Goal: Browse casually: Explore the website without a specific task or goal

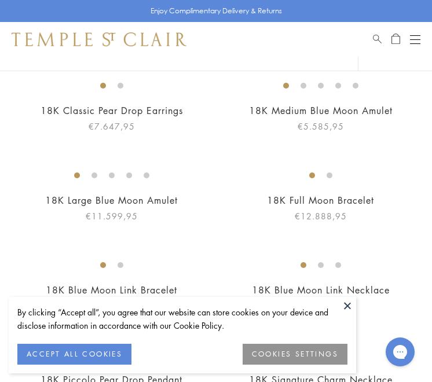
scroll to position [909, 1]
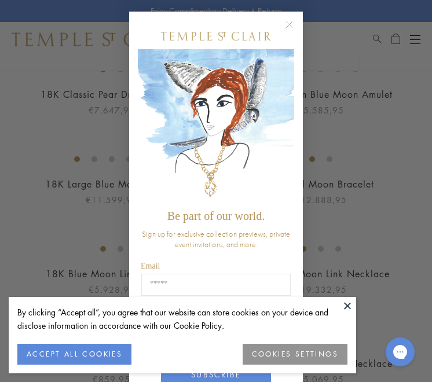
click at [284, 24] on circle "Close dialog" at bounding box center [289, 25] width 14 height 14
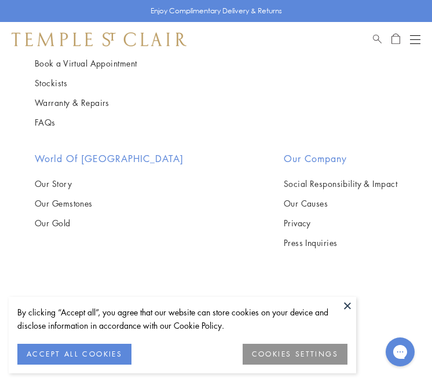
scroll to position [7291, 0]
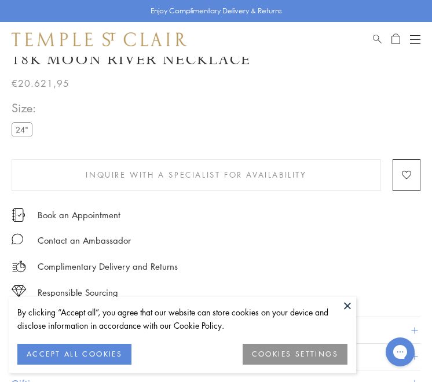
scroll to position [478, 0]
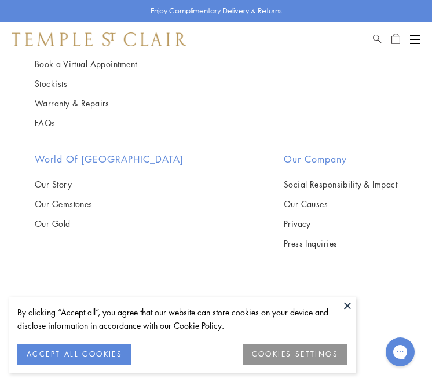
scroll to position [2216, 0]
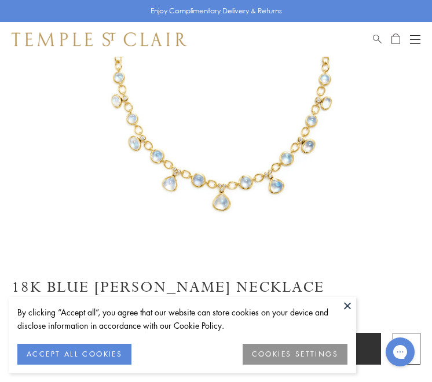
scroll to position [234, 0]
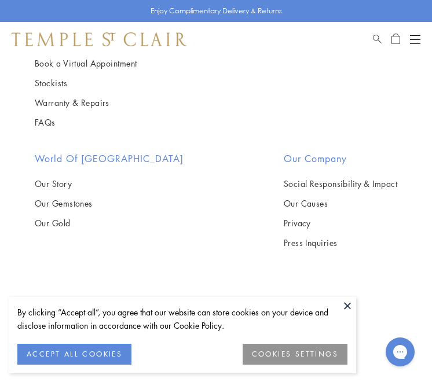
scroll to position [3961, 0]
click at [0, 0] on img at bounding box center [0, 0] width 0 height 0
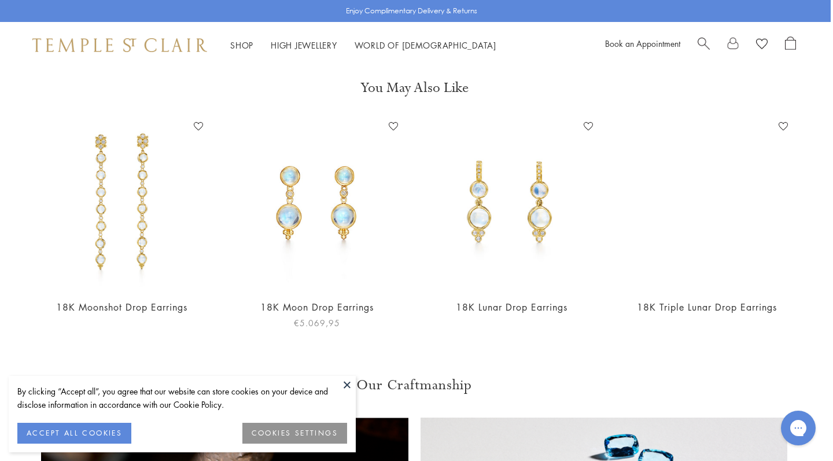
scroll to position [1331, 2]
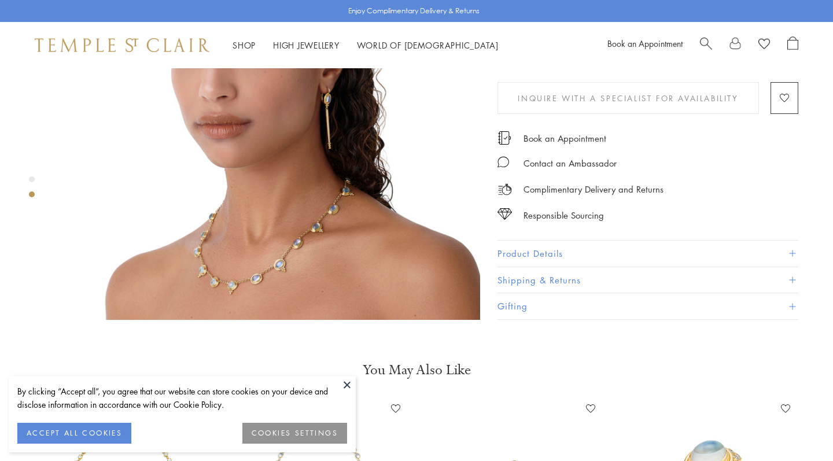
scroll to position [515, 0]
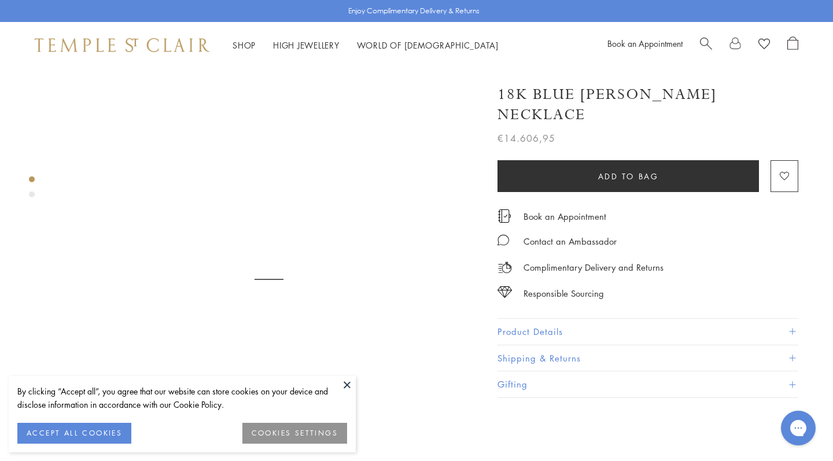
scroll to position [234, 0]
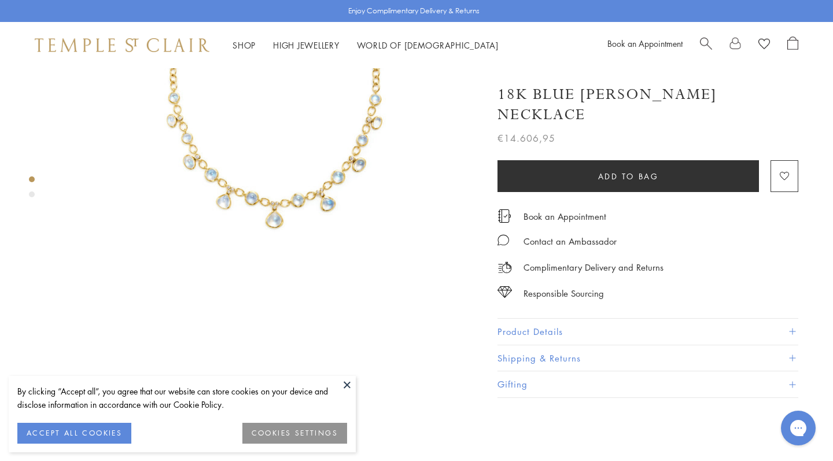
click at [59, 433] on button "ACCEPT ALL COOKIES" at bounding box center [74, 433] width 114 height 21
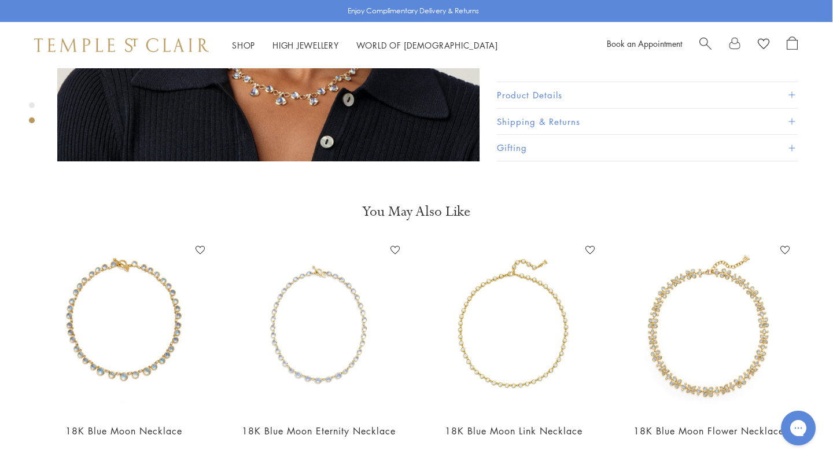
scroll to position [769, 1]
